Goal: Find contact information: Find contact information

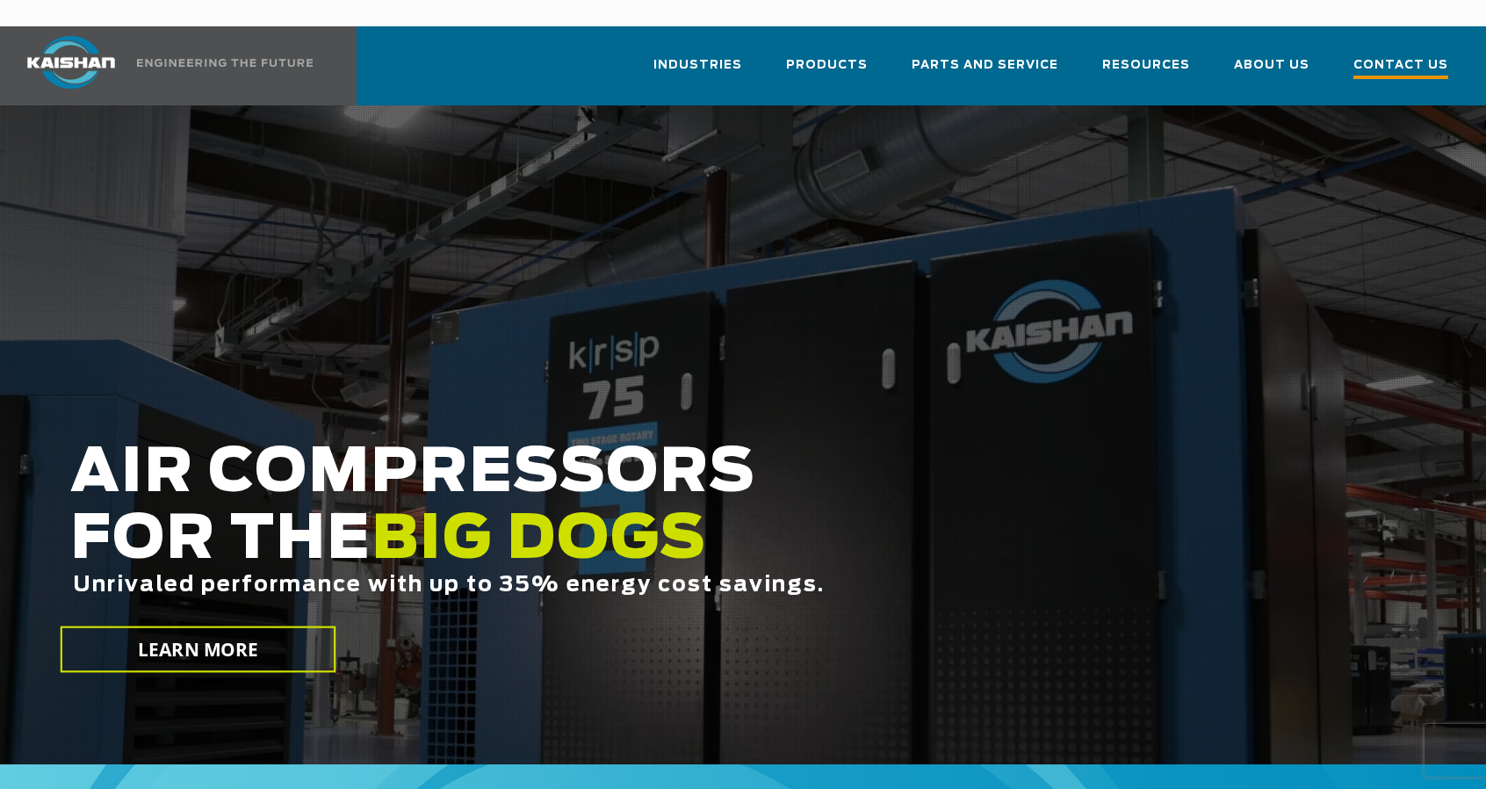
click at [1393, 55] on span "Contact Us" at bounding box center [1400, 67] width 95 height 24
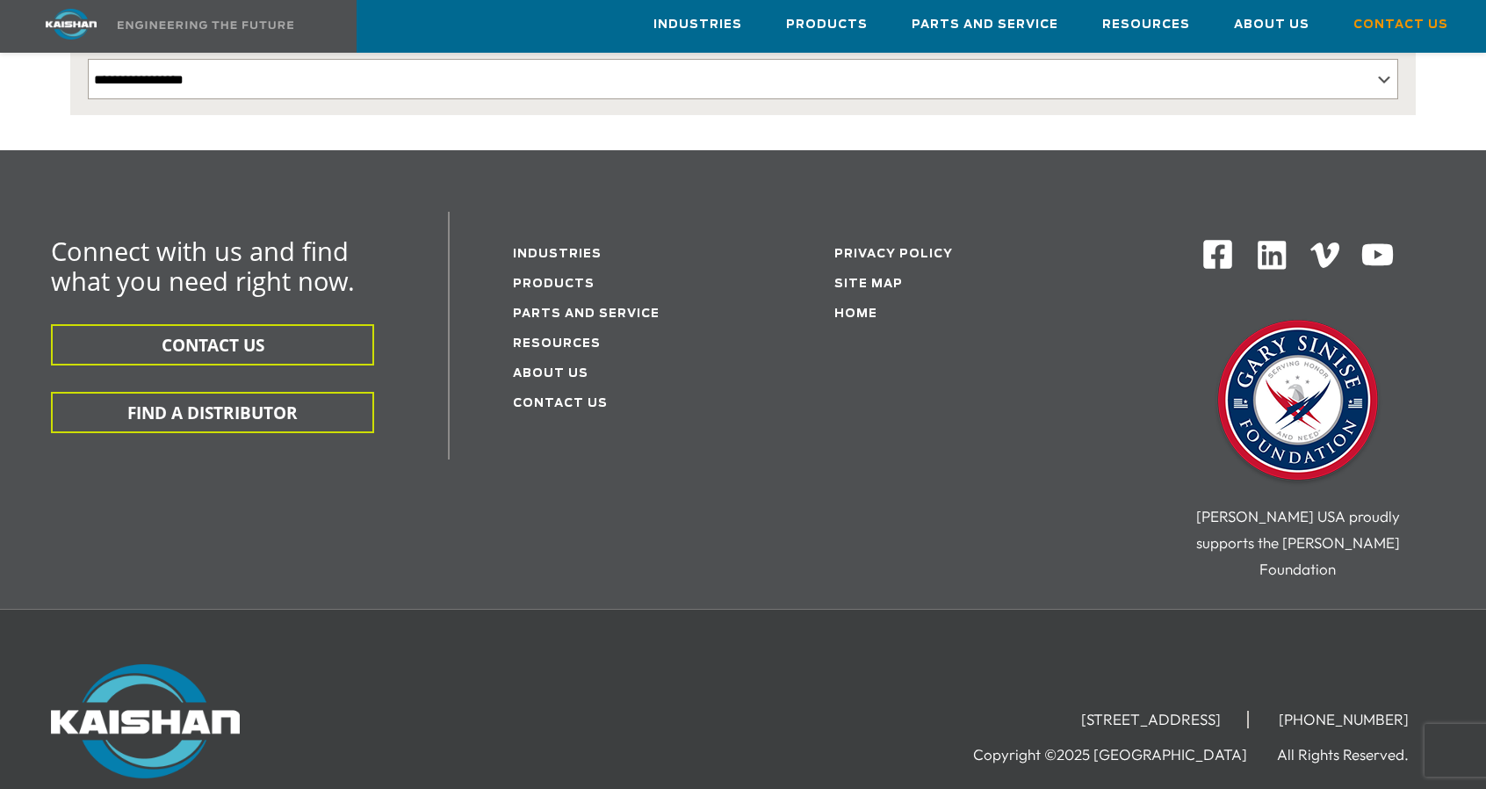
scroll to position [507, 0]
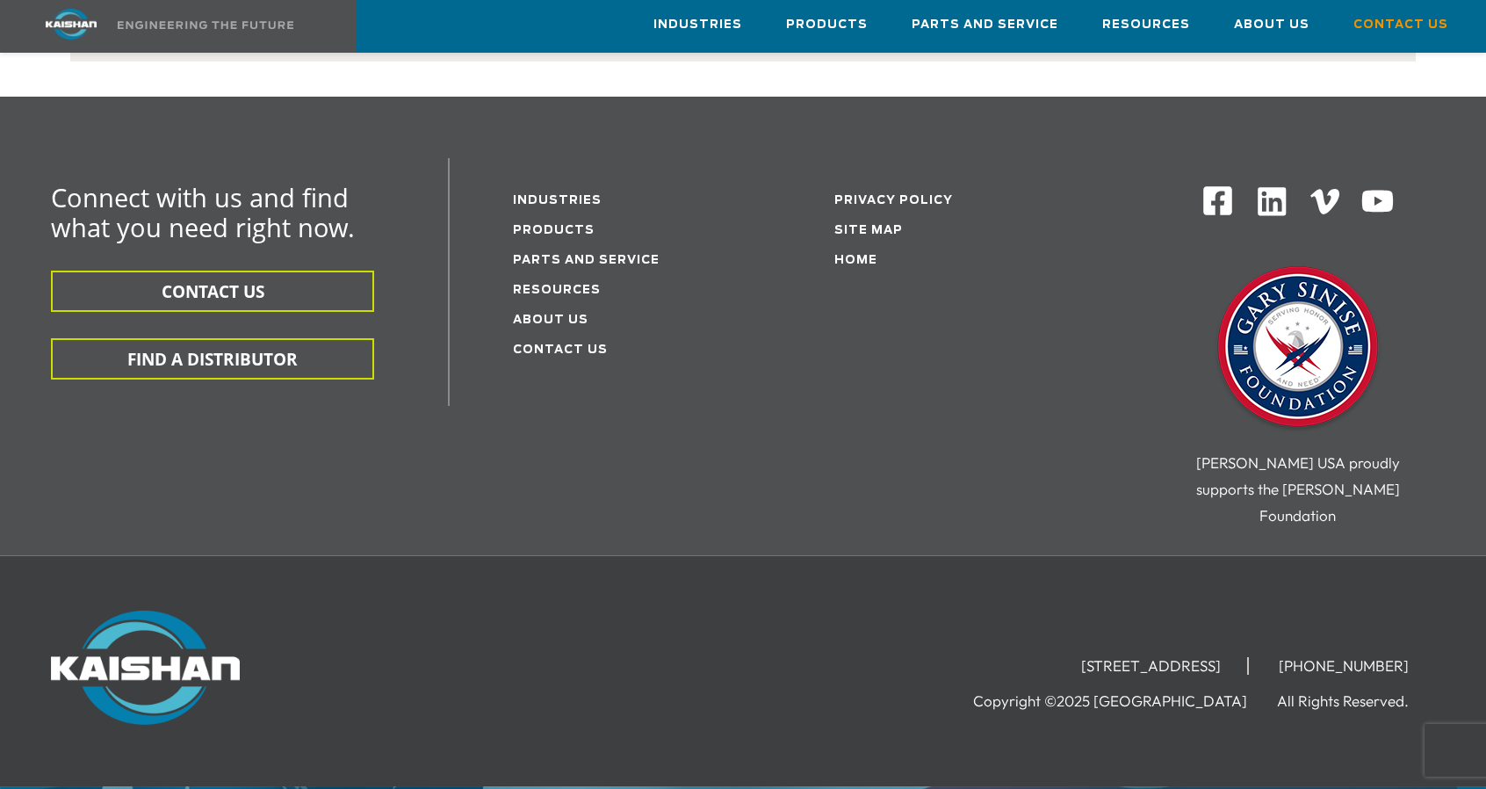
click at [1055, 657] on li "[STREET_ADDRESS]" at bounding box center [1152, 666] width 194 height 18
drag, startPoint x: 963, startPoint y: 575, endPoint x: 1252, endPoint y: 576, distance: 288.9
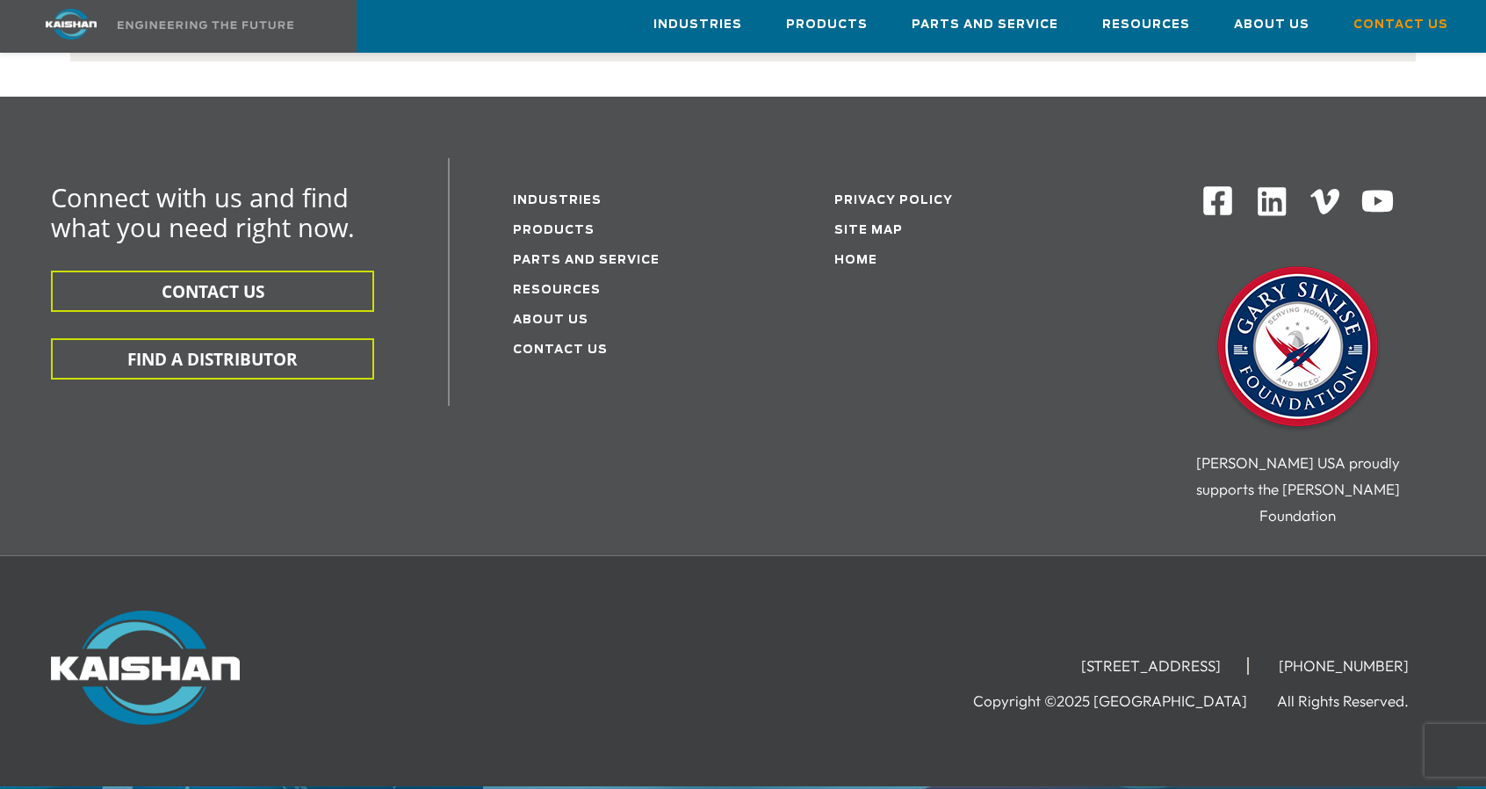
click at [1249, 657] on li "[STREET_ADDRESS]" at bounding box center [1152, 666] width 194 height 18
copy li "[STREET_ADDRESS]"
